Goal: Check status: Verify the current state of an ongoing process or item

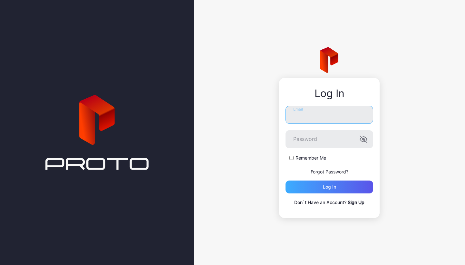
type input "**********"
click at [334, 188] on div "Log in" at bounding box center [329, 186] width 13 height 5
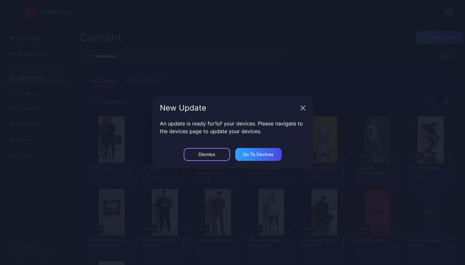
click at [213, 155] on div "Dismiss" at bounding box center [206, 154] width 17 height 5
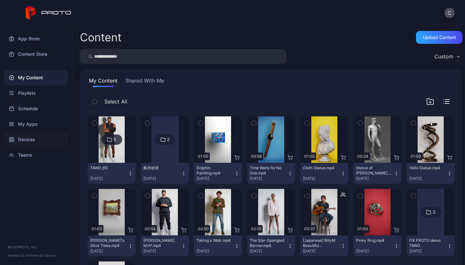
click at [32, 140] on div "Devices" at bounding box center [36, 139] width 64 height 15
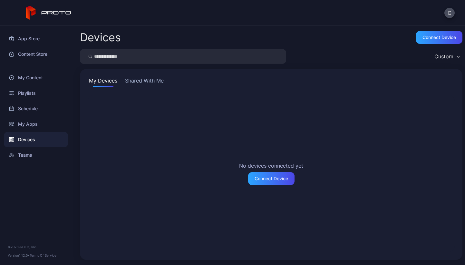
click at [150, 82] on button "Shared With Me" at bounding box center [144, 82] width 41 height 10
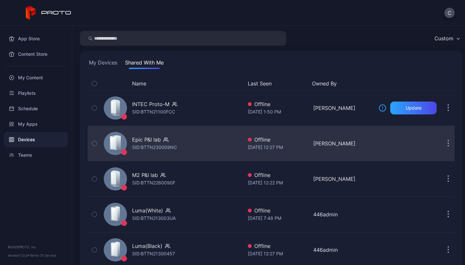
scroll to position [34, 0]
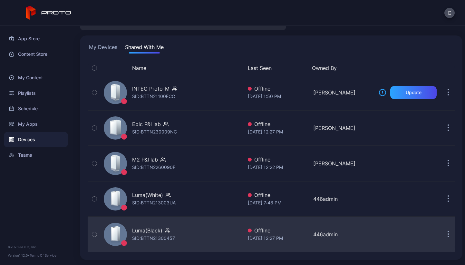
click at [160, 231] on div "Luma(Black)" at bounding box center [147, 230] width 30 height 8
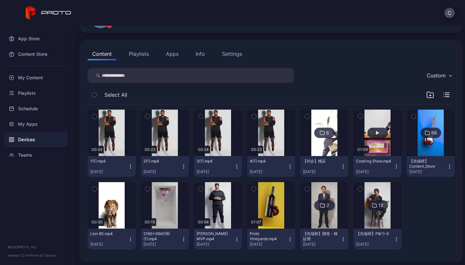
scroll to position [54, 0]
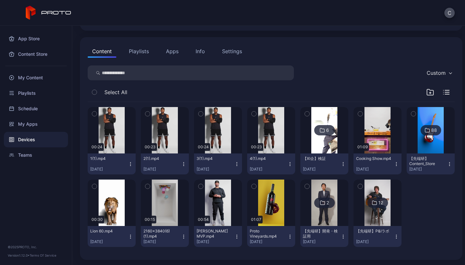
click at [96, 110] on icon "button" at bounding box center [94, 113] width 5 height 7
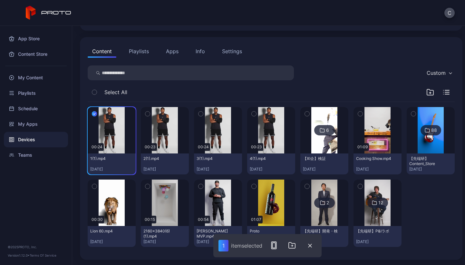
click at [149, 113] on button "button" at bounding box center [148, 114] width 14 height 14
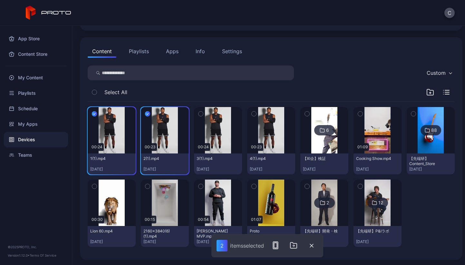
click at [203, 113] on button "button" at bounding box center [201, 114] width 14 height 14
click at [252, 114] on icon "button" at bounding box center [254, 113] width 5 height 7
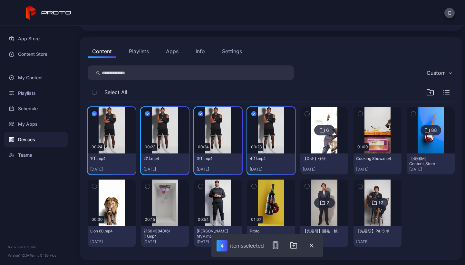
click at [329, 115] on img at bounding box center [324, 130] width 26 height 46
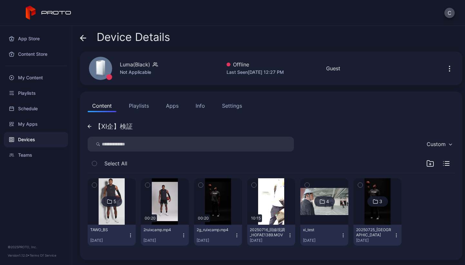
click at [111, 216] on img at bounding box center [112, 201] width 26 height 46
